Goal: Share content: Share content

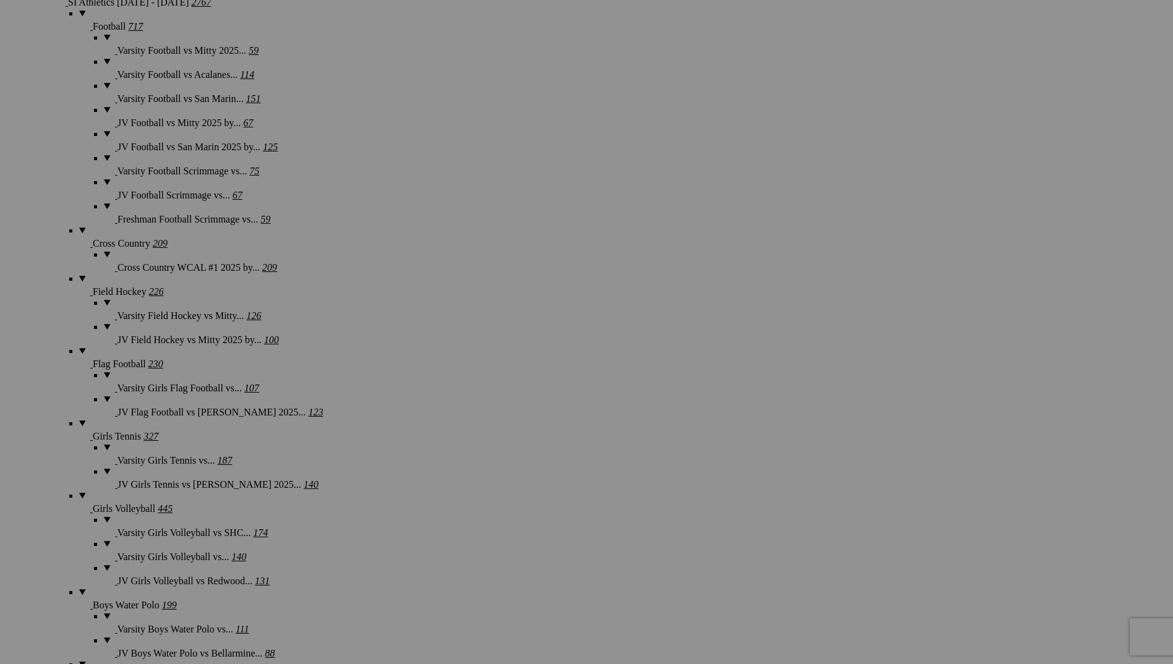
scroll to position [1051, 0]
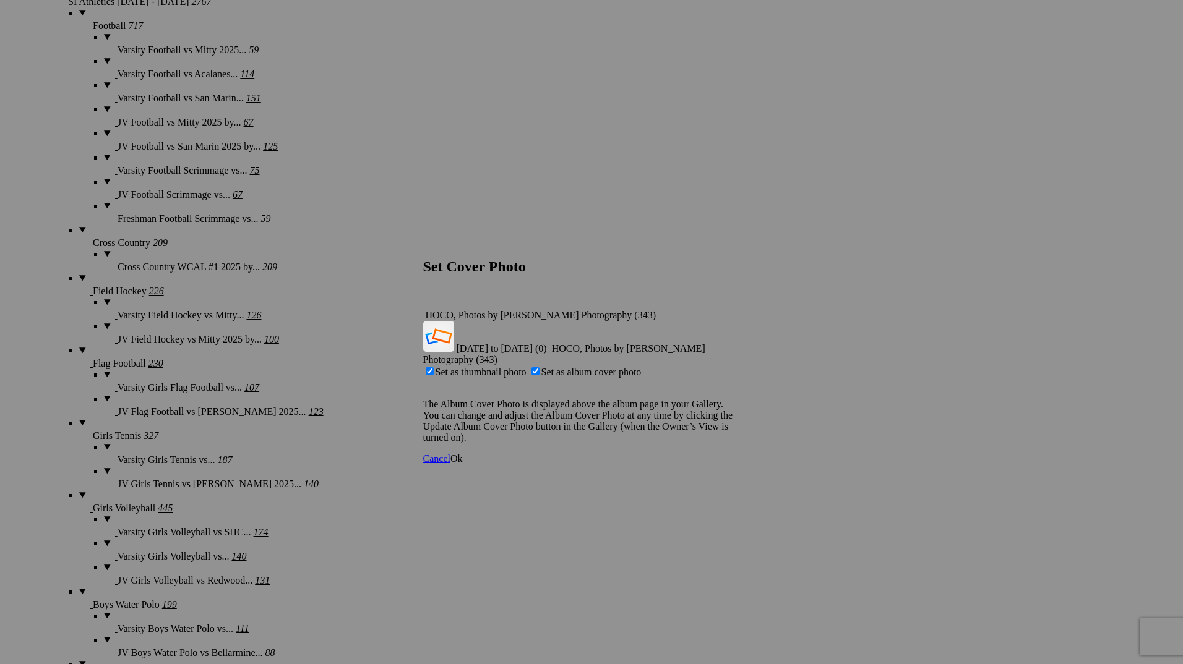
click at [463, 453] on span "Ok" at bounding box center [456, 458] width 12 height 11
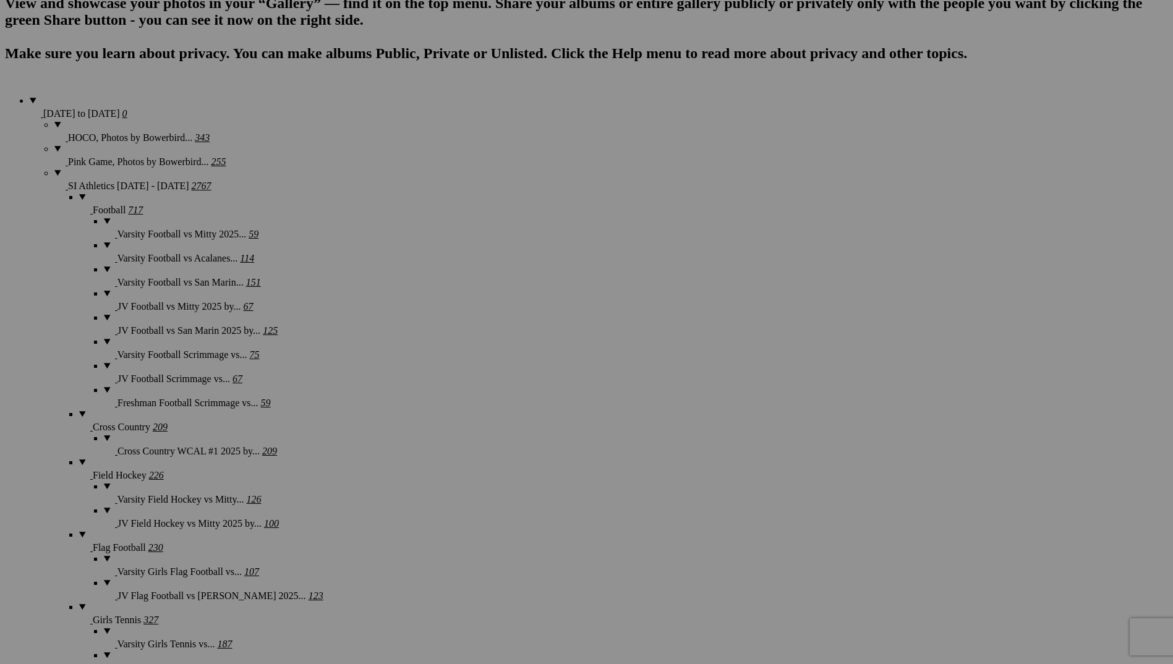
scroll to position [680, 0]
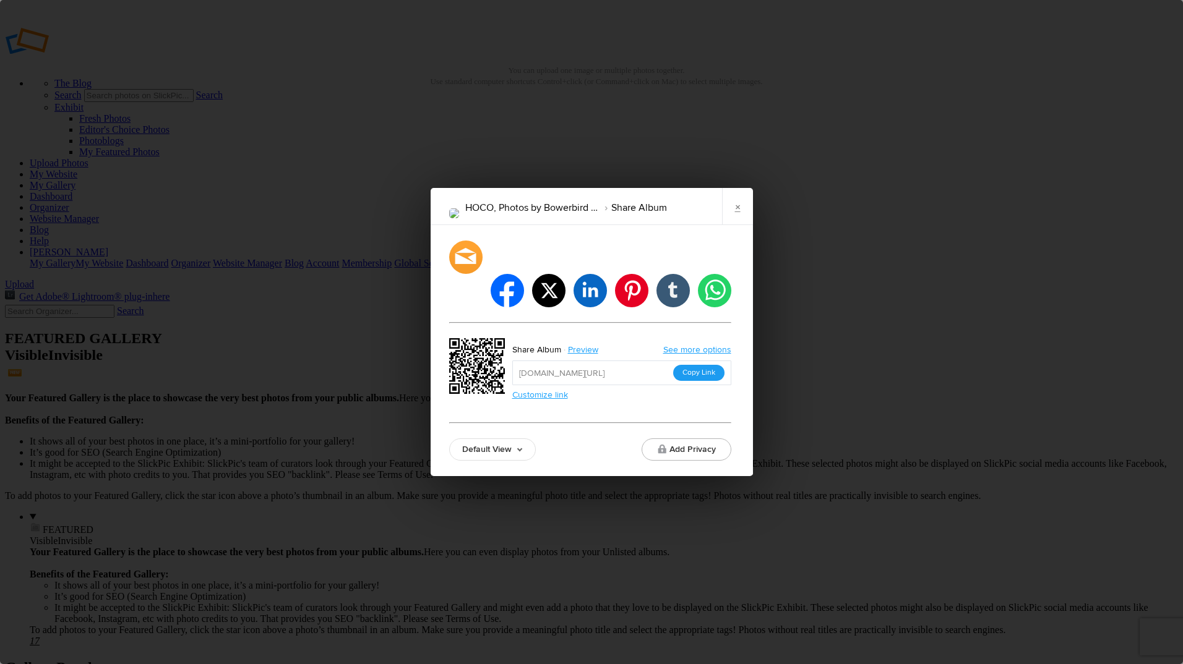
click at [686, 365] on button "Copy Link" at bounding box center [698, 373] width 51 height 16
click at [732, 223] on link "×" at bounding box center [737, 206] width 31 height 37
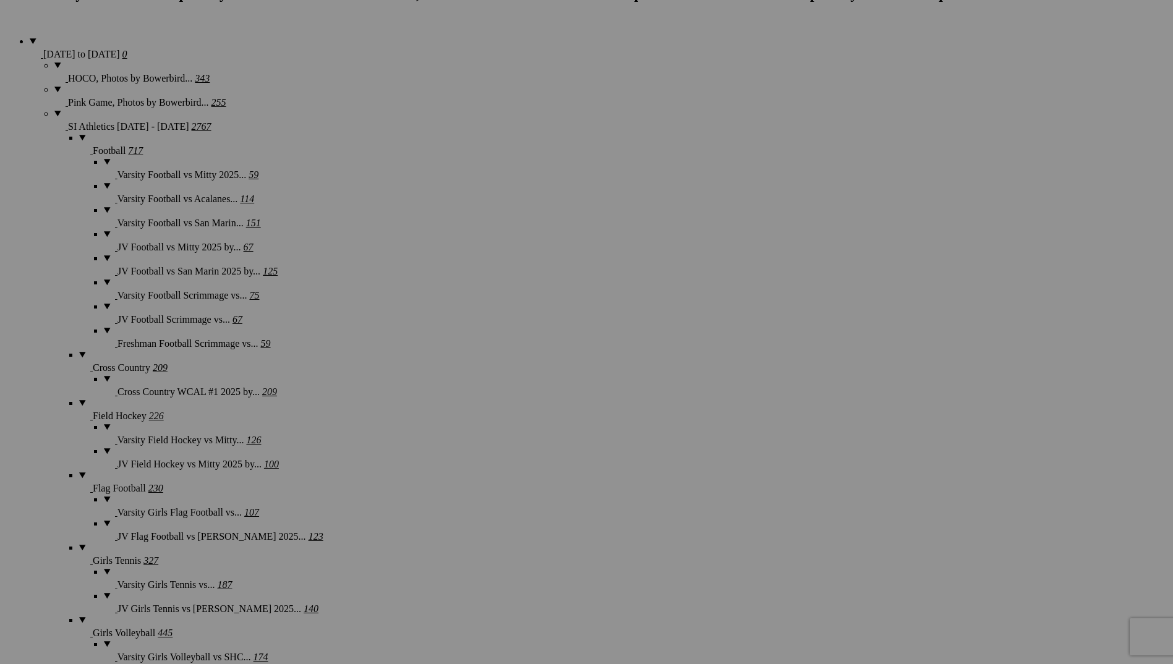
scroll to position [928, 0]
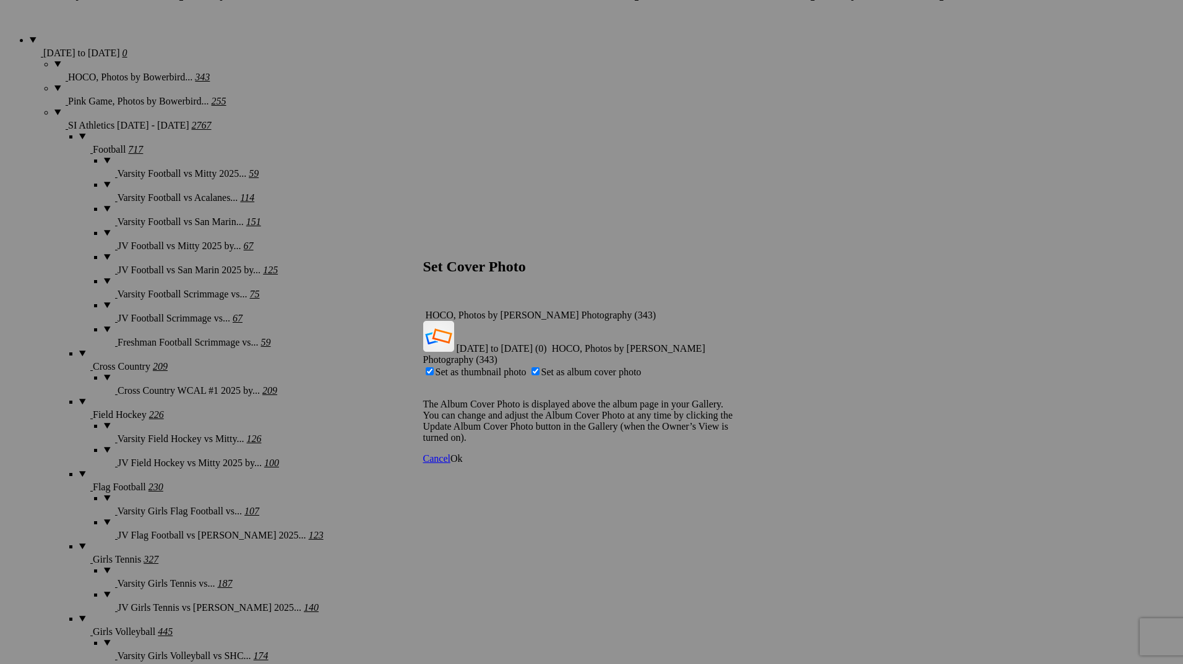
click at [463, 453] on span "Ok" at bounding box center [456, 458] width 12 height 11
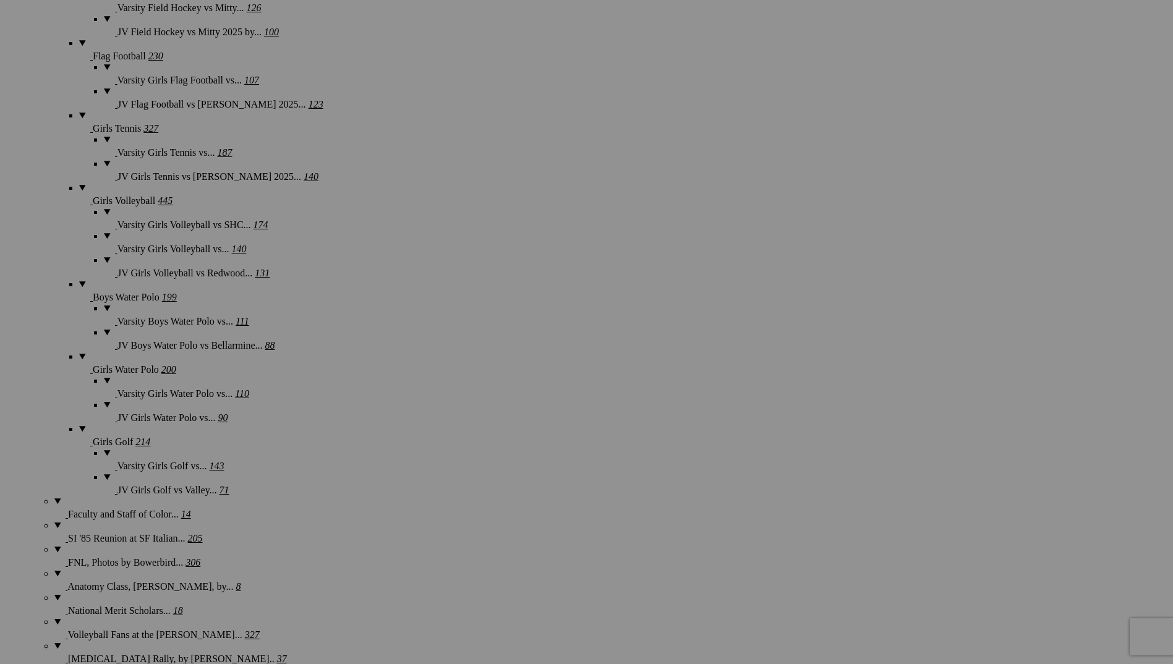
scroll to position [0, 0]
